Goal: Task Accomplishment & Management: Manage account settings

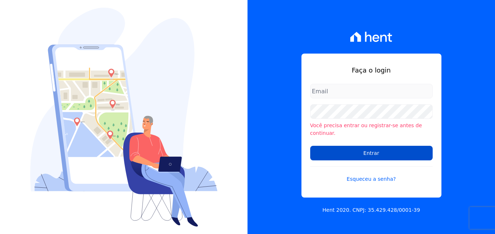
type input "[PERSON_NAME][EMAIL_ADDRESS][DOMAIN_NAME]"
click at [371, 151] on input "Entrar" at bounding box center [372, 153] width 123 height 15
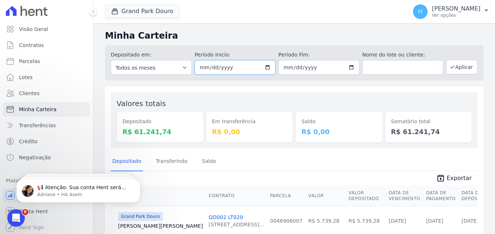
click at [265, 69] on input "2023-08-01" at bounding box center [235, 67] width 81 height 15
click at [264, 66] on input "2023-08-01" at bounding box center [235, 67] width 81 height 15
type input "2024-09-01"
click at [349, 68] on input "2023-08-31" at bounding box center [319, 67] width 81 height 15
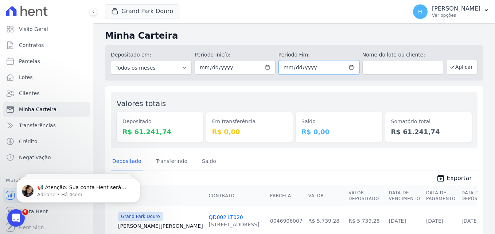
type input "2024-09-30"
click at [467, 65] on button "Aplicar" at bounding box center [462, 67] width 31 height 15
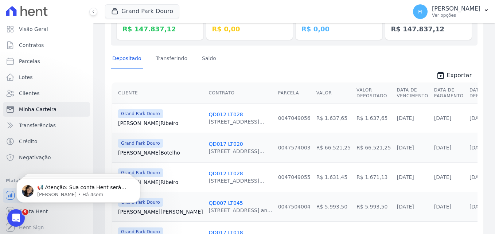
scroll to position [66, 0]
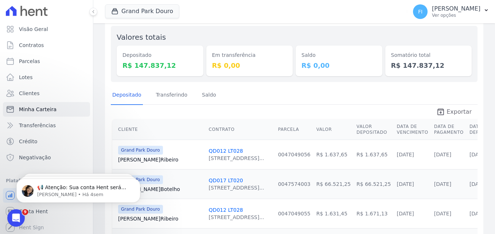
click at [458, 112] on span "Exportar" at bounding box center [459, 112] width 25 height 9
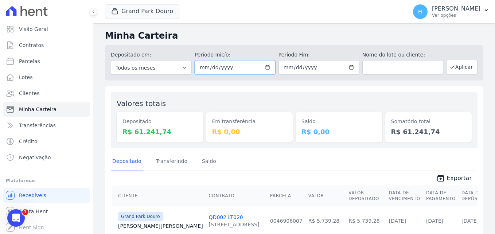
click at [265, 65] on input "2023-08-01" at bounding box center [235, 67] width 81 height 15
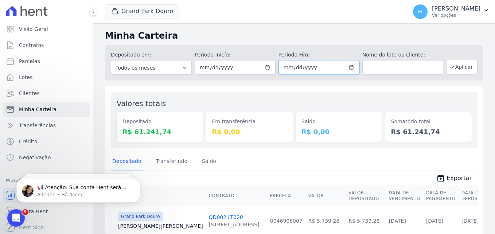
type input "[DATE]"
click at [350, 65] on input "2023-08-31" at bounding box center [319, 67] width 81 height 15
type input "[DATE]"
click at [460, 66] on button "Aplicar" at bounding box center [462, 67] width 31 height 15
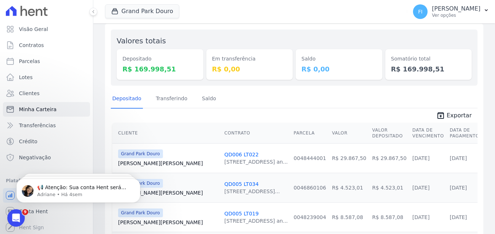
scroll to position [18, 0]
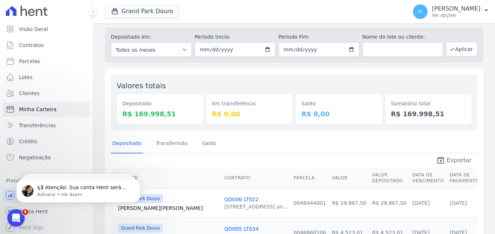
click at [455, 157] on span "Exportar" at bounding box center [459, 160] width 25 height 9
